Goal: Task Accomplishment & Management: Complete application form

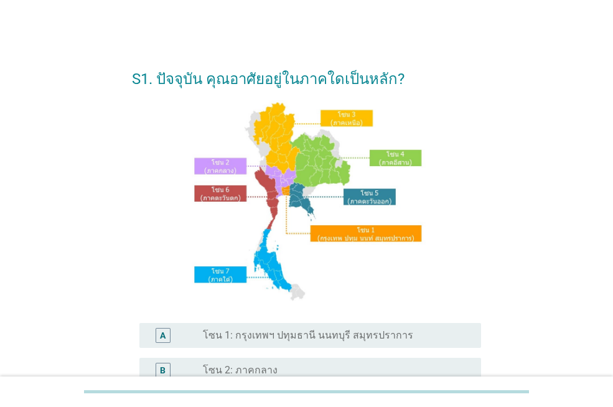
scroll to position [310, 0]
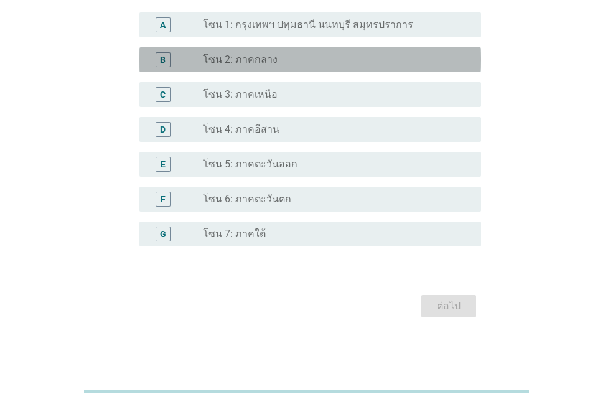
click at [197, 63] on div "B" at bounding box center [176, 59] width 54 height 15
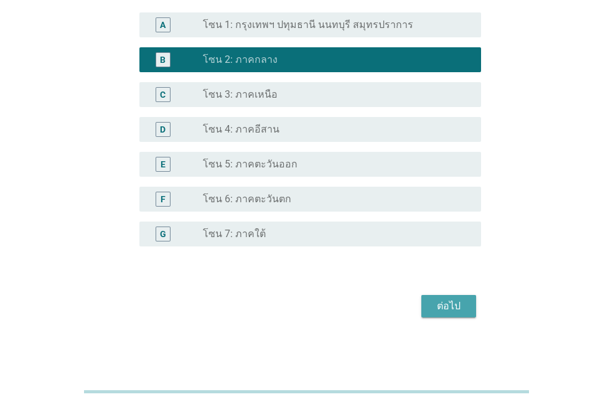
click at [445, 311] on div "ต่อไป" at bounding box center [448, 306] width 35 height 15
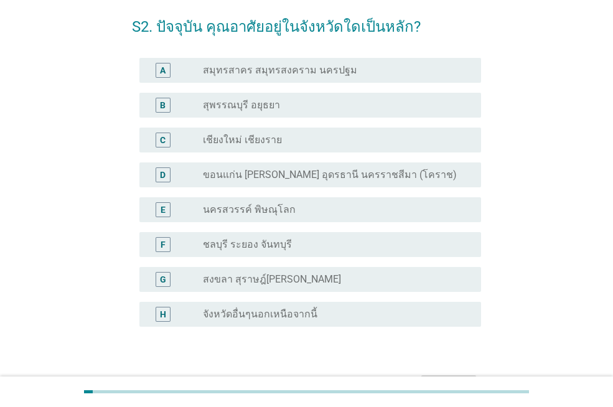
scroll to position [54, 0]
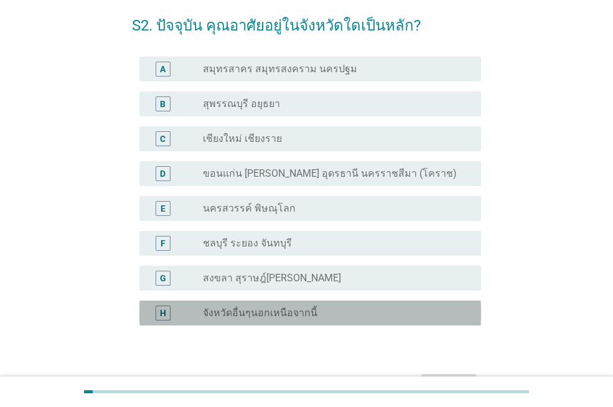
click at [274, 316] on label "จังหวัดอื่นๆนอกเหนือจากนี้" at bounding box center [260, 313] width 114 height 12
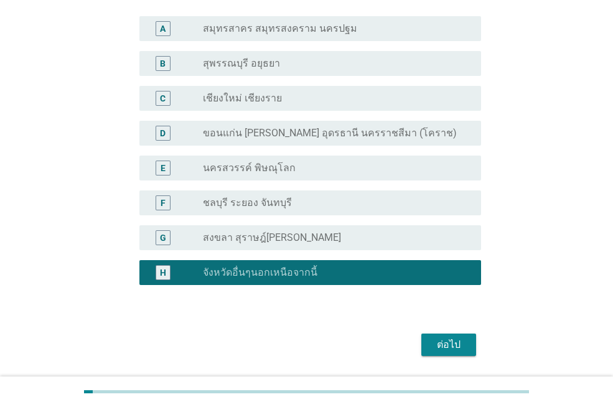
scroll to position [132, 0]
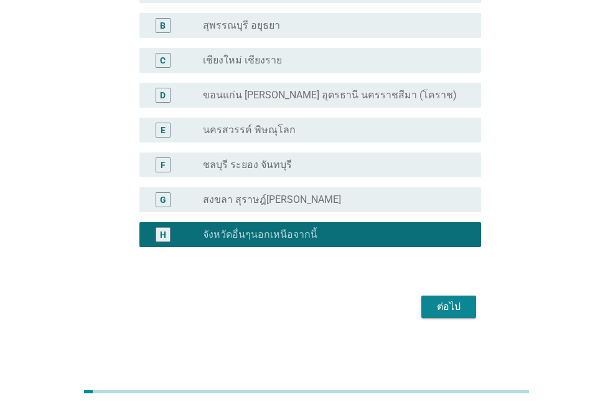
click at [440, 307] on div "ต่อไป" at bounding box center [448, 306] width 35 height 15
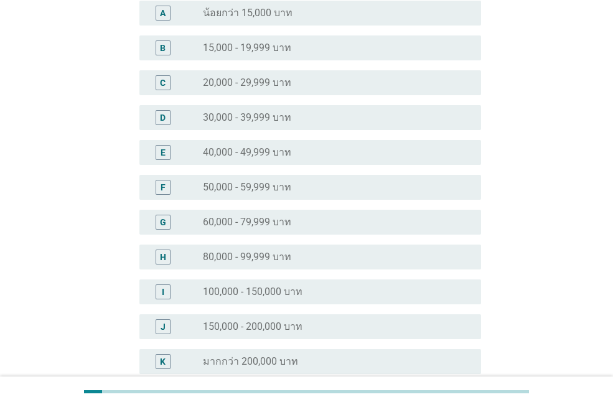
scroll to position [0, 0]
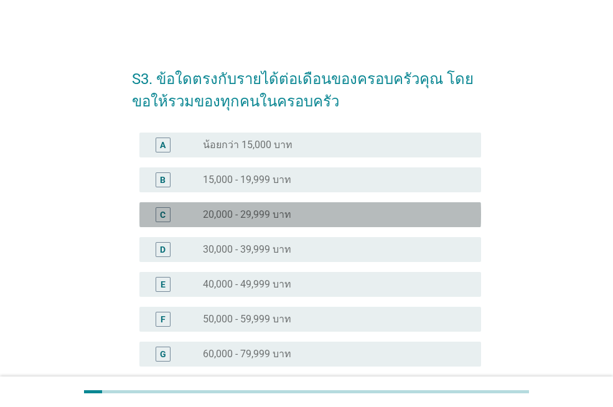
click at [191, 213] on div "C" at bounding box center [176, 214] width 54 height 15
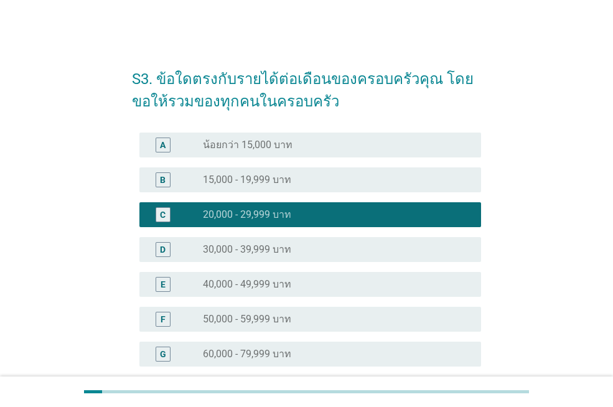
scroll to position [259, 0]
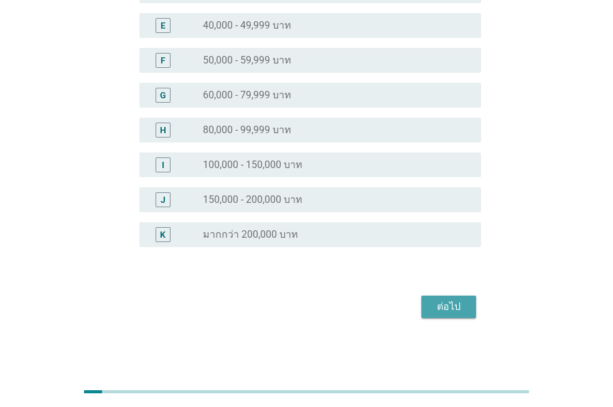
click at [434, 299] on div "ต่อไป" at bounding box center [448, 306] width 35 height 15
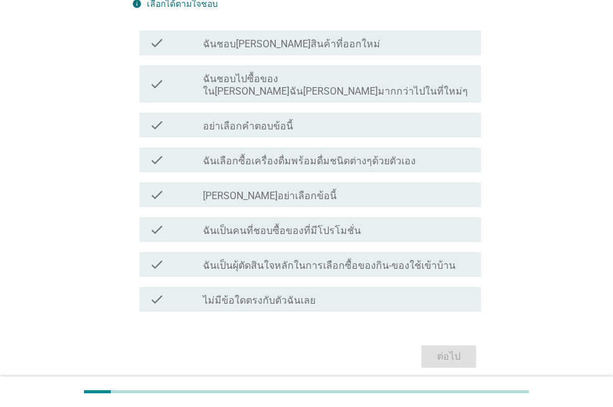
scroll to position [157, 0]
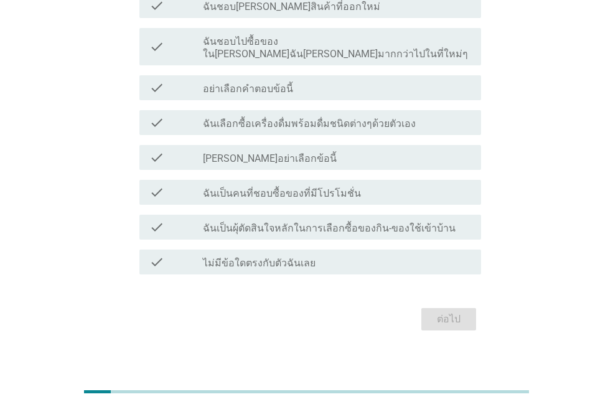
click at [195, 150] on div "check" at bounding box center [176, 157] width 54 height 15
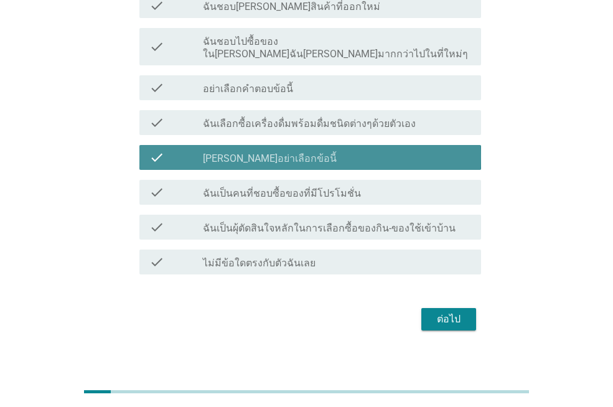
click at [195, 150] on div "check" at bounding box center [176, 157] width 54 height 15
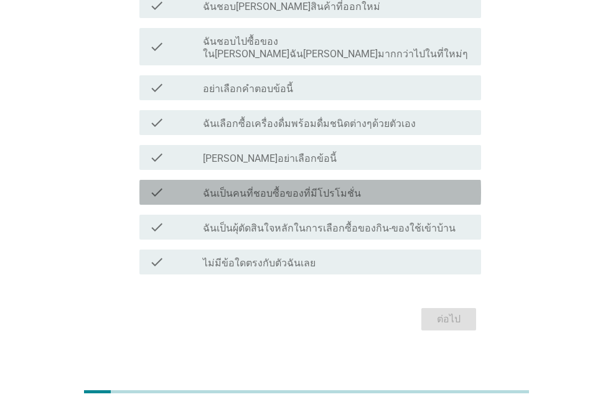
click at [155, 185] on icon "check" at bounding box center [156, 192] width 15 height 15
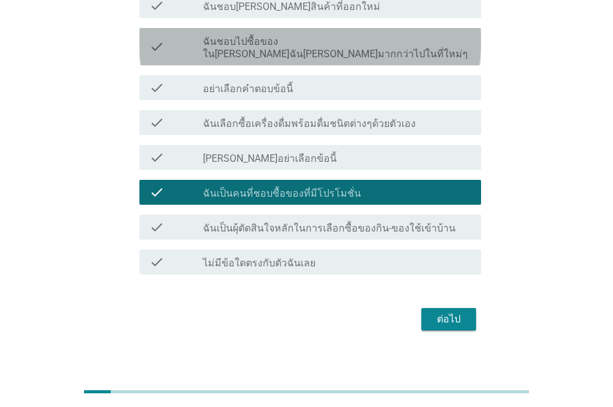
click at [334, 49] on div "check check_box_outline_blank ฉันชอบไปซื้อของใน[PERSON_NAME]ฉัน[PERSON_NAME]มาก…" at bounding box center [310, 46] width 342 height 37
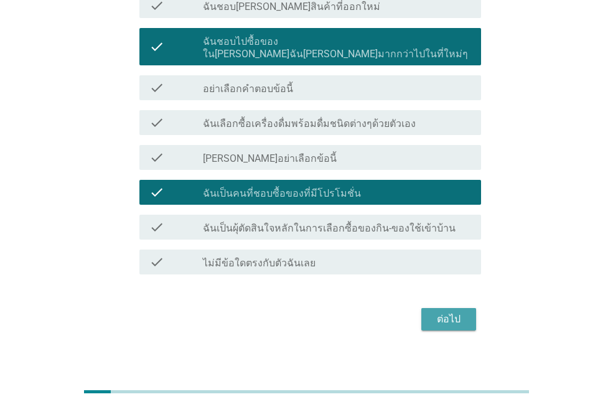
click at [432, 314] on div "ต่อไป" at bounding box center [448, 319] width 35 height 15
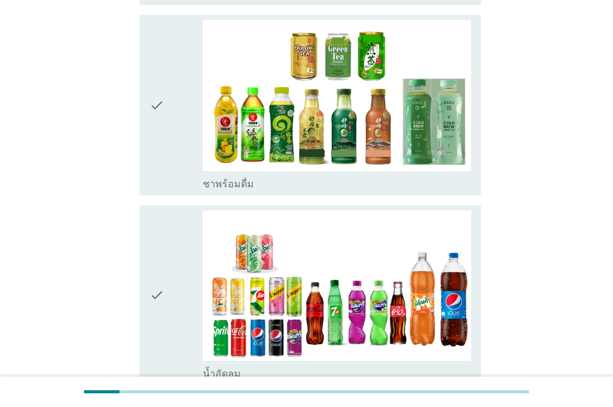
scroll to position [1542, 0]
